Goal: Navigation & Orientation: Find specific page/section

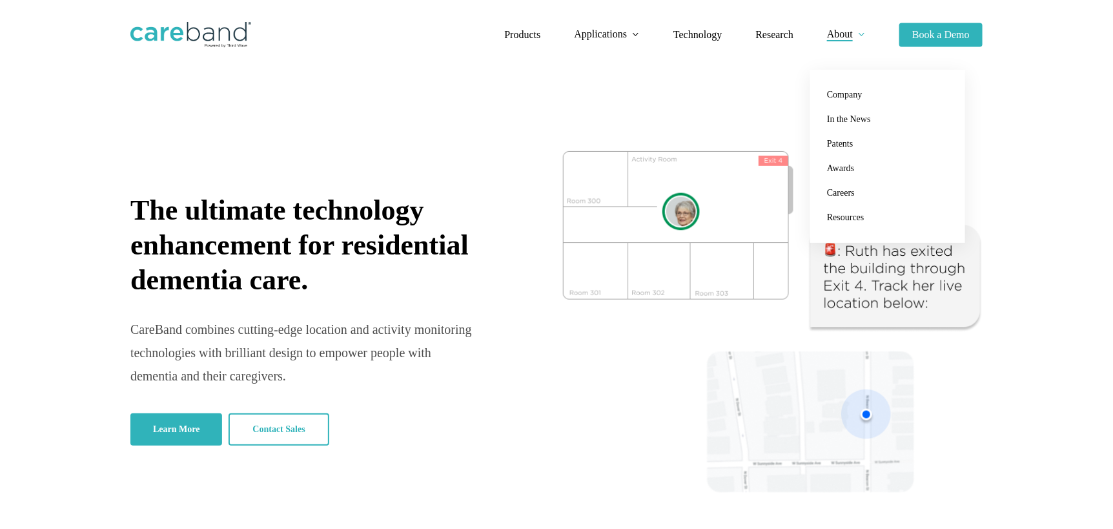
click at [832, 34] on span "About" at bounding box center [840, 33] width 26 height 11
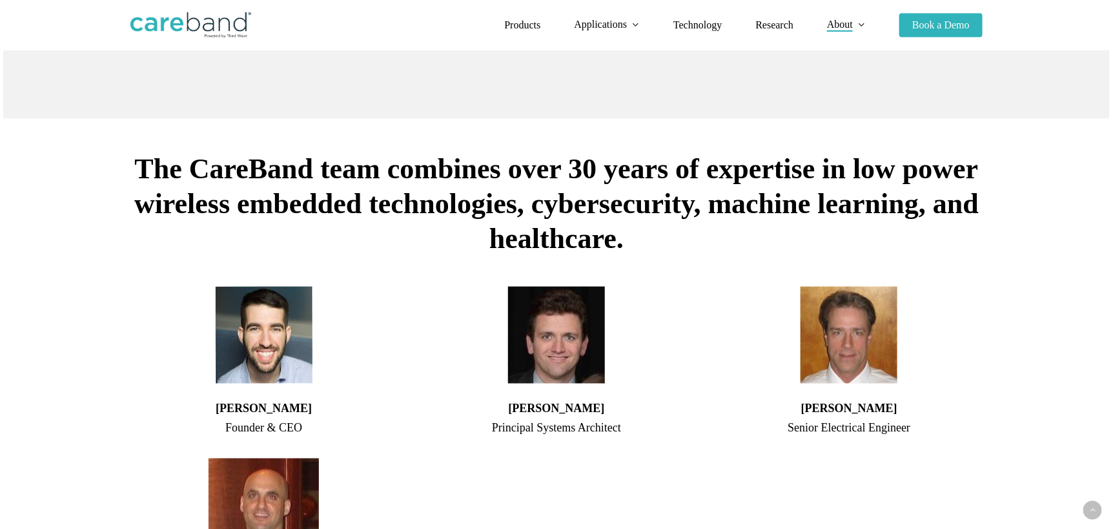
scroll to position [710, 0]
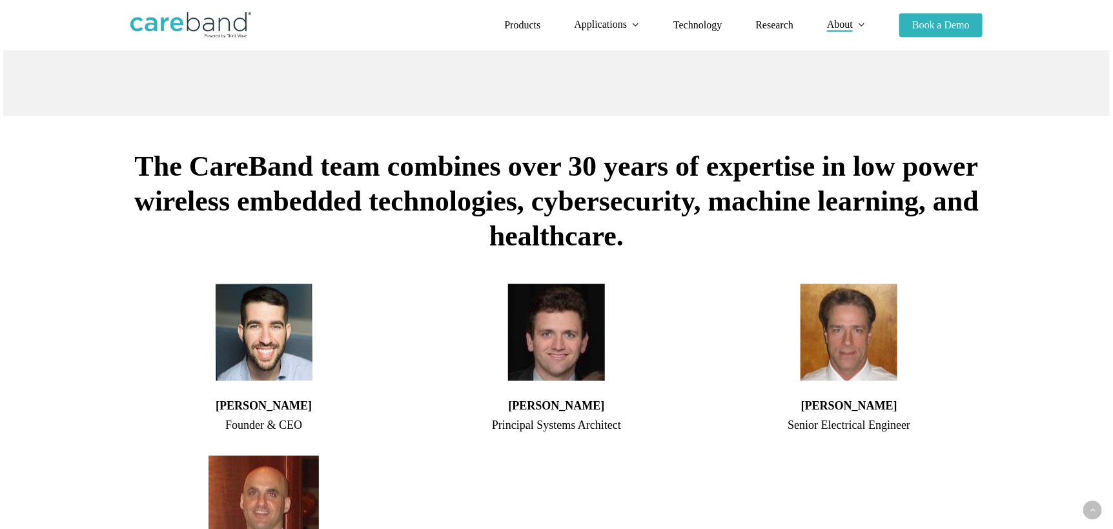
click at [273, 330] on img at bounding box center [264, 332] width 97 height 97
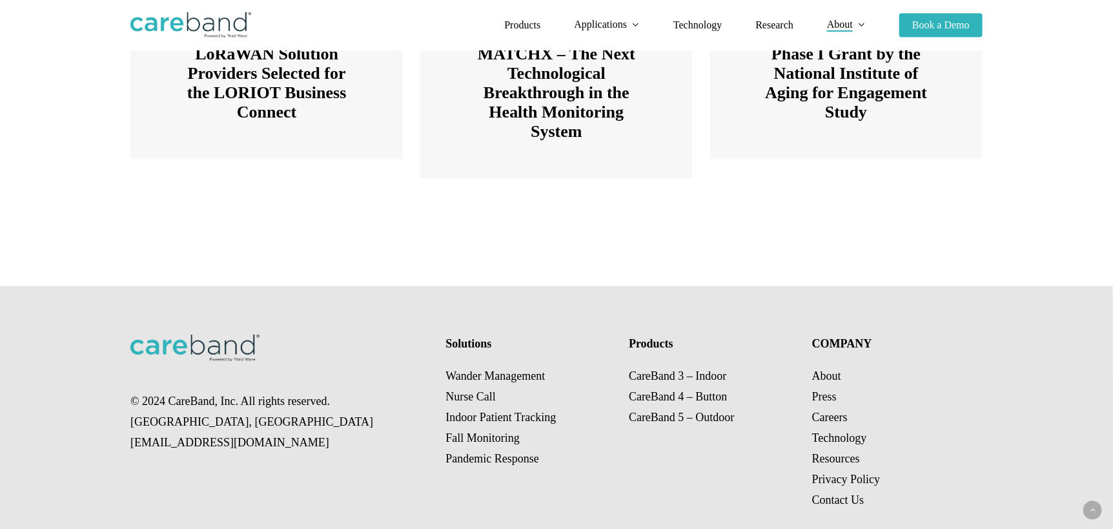
scroll to position [1958, 0]
